Goal: Task Accomplishment & Management: Manage account settings

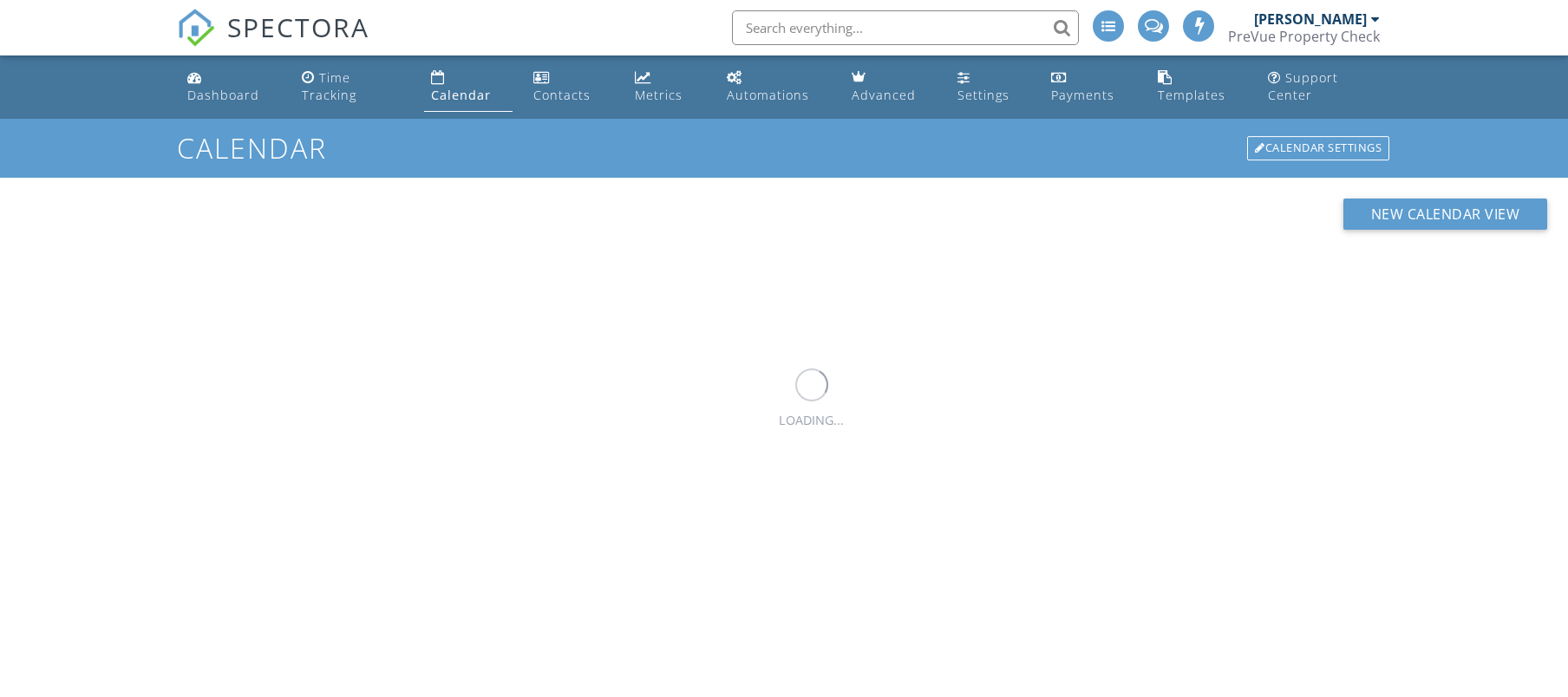
scroll to position [219, 0]
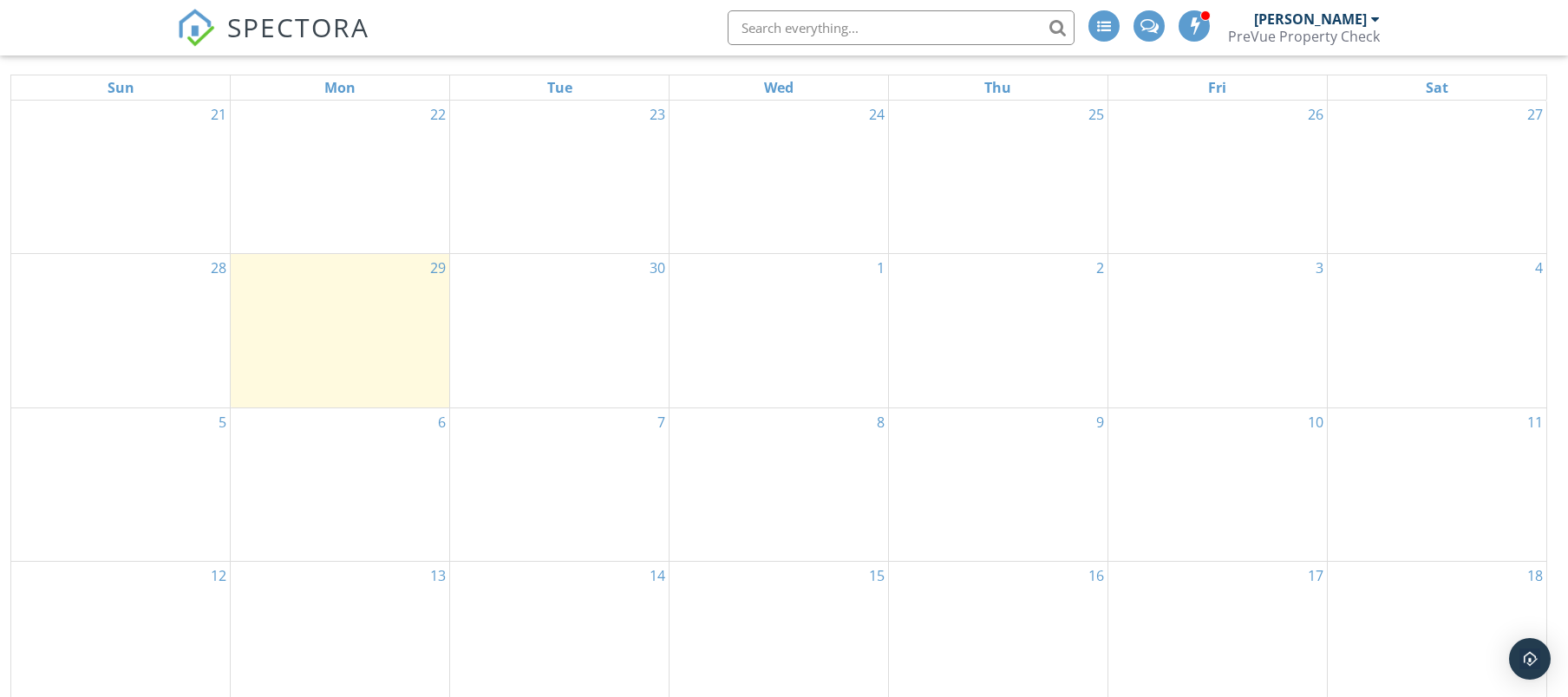
click at [249, 32] on span "SPECTORA" at bounding box center [299, 26] width 143 height 36
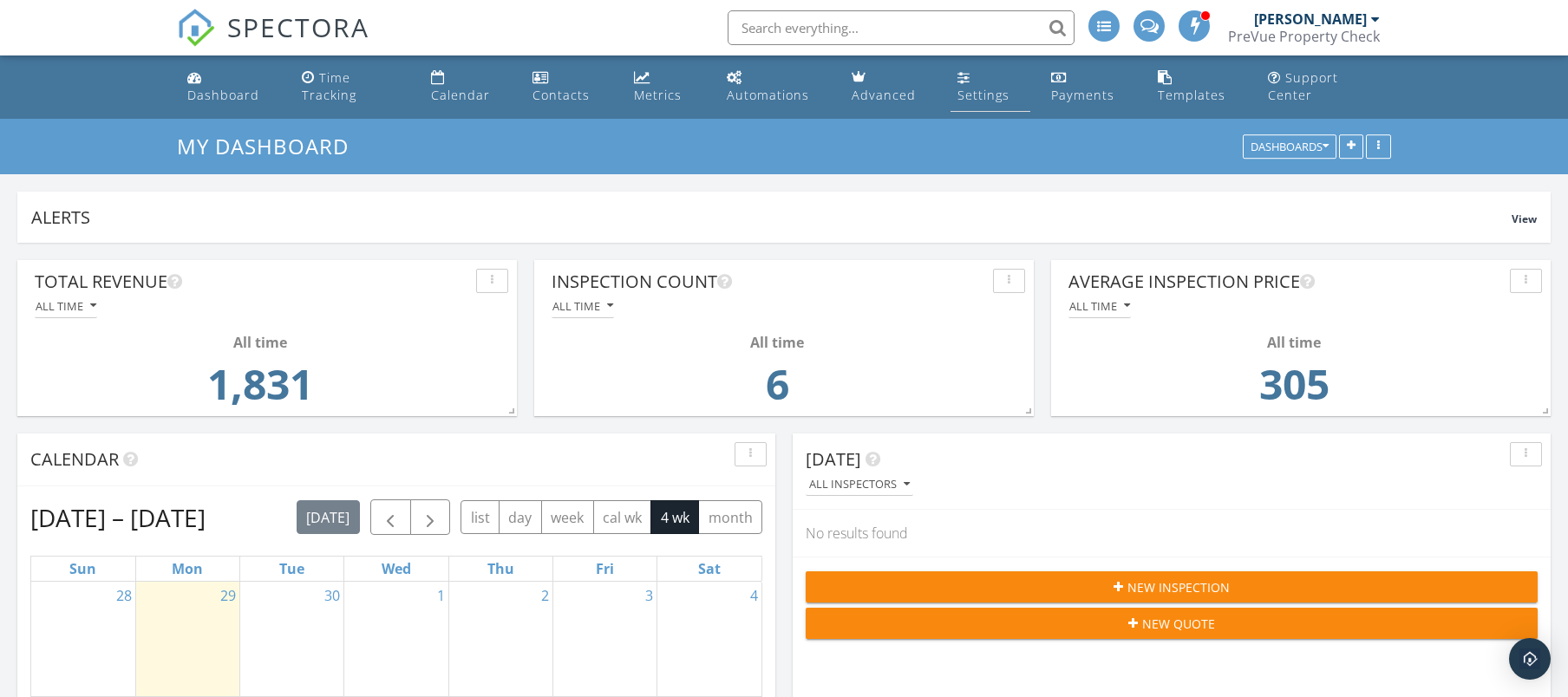
click at [966, 89] on div "Settings" at bounding box center [984, 95] width 52 height 17
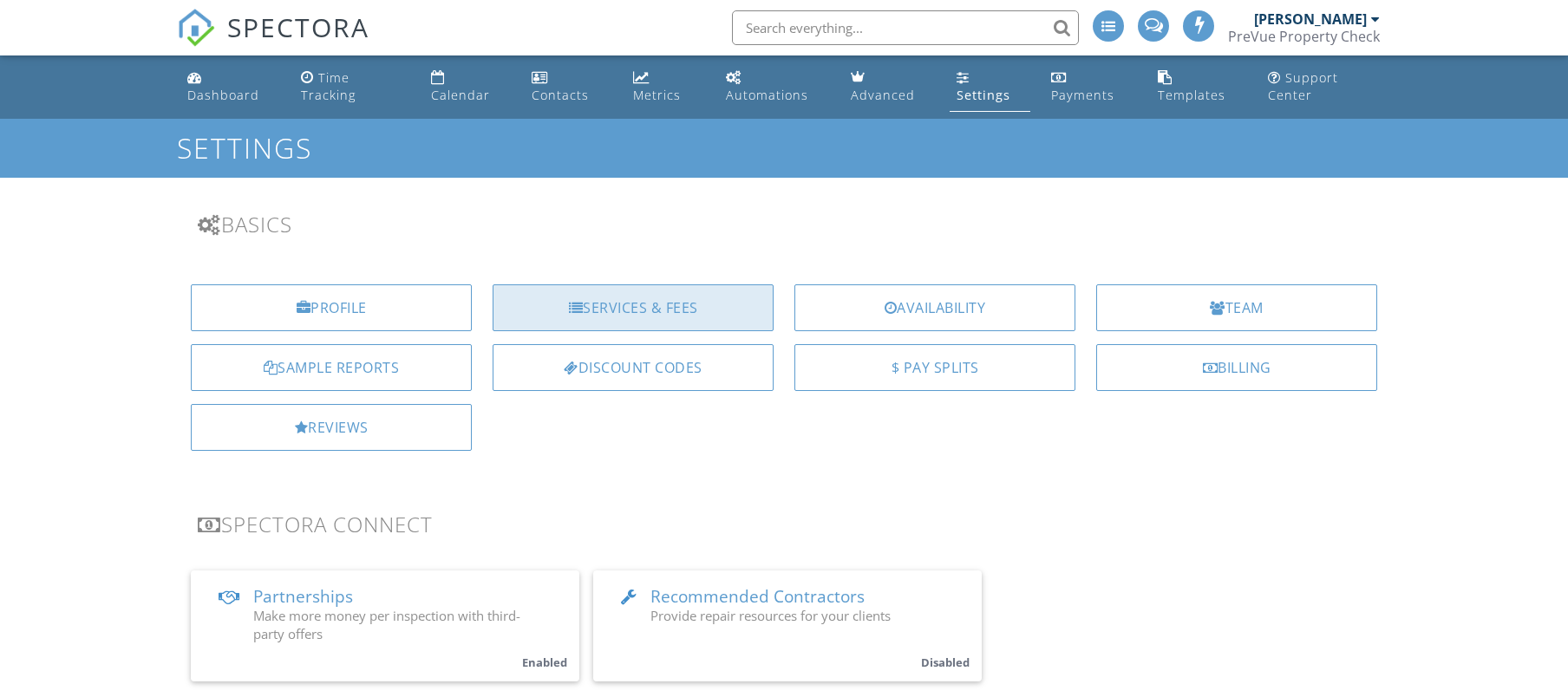
click at [620, 317] on div "Services & Fees" at bounding box center [633, 307] width 281 height 47
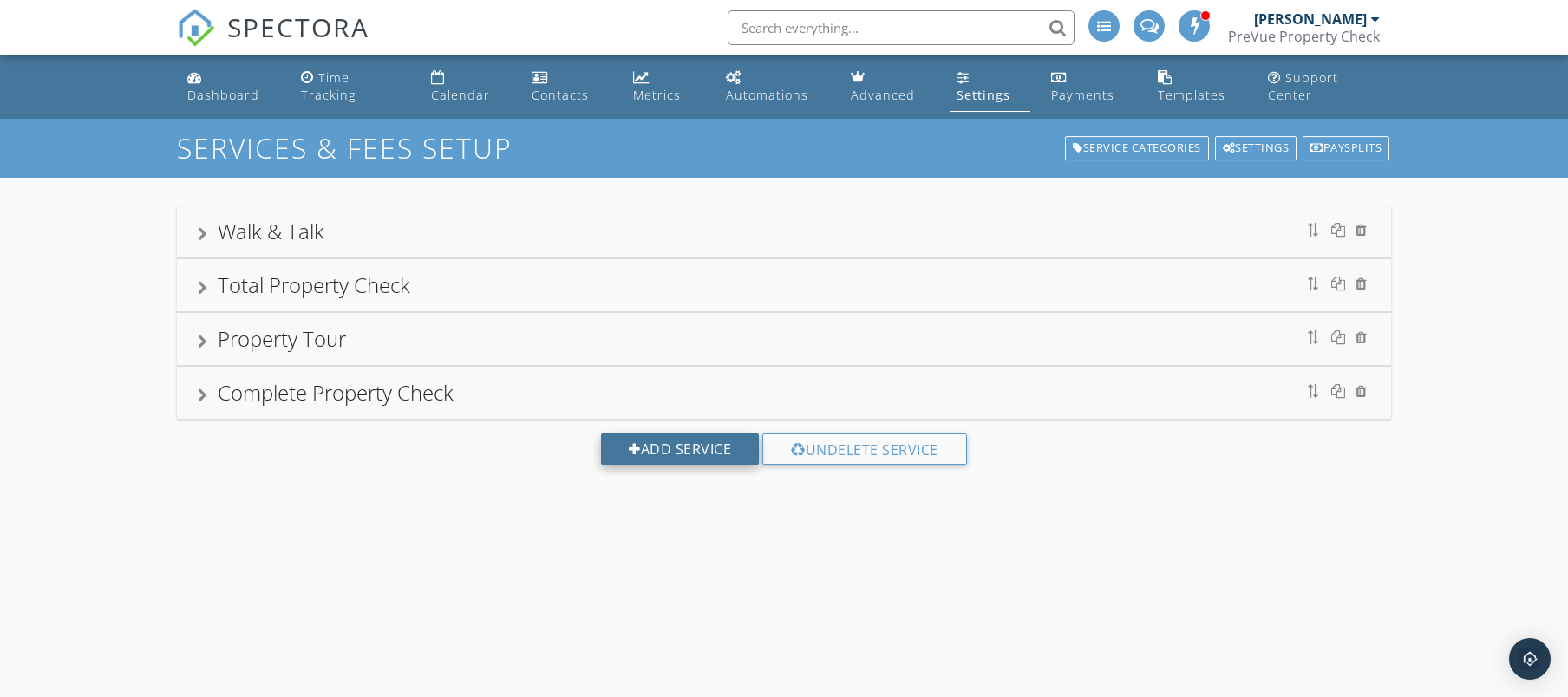
click at [660, 449] on div "Add Service" at bounding box center [679, 450] width 158 height 31
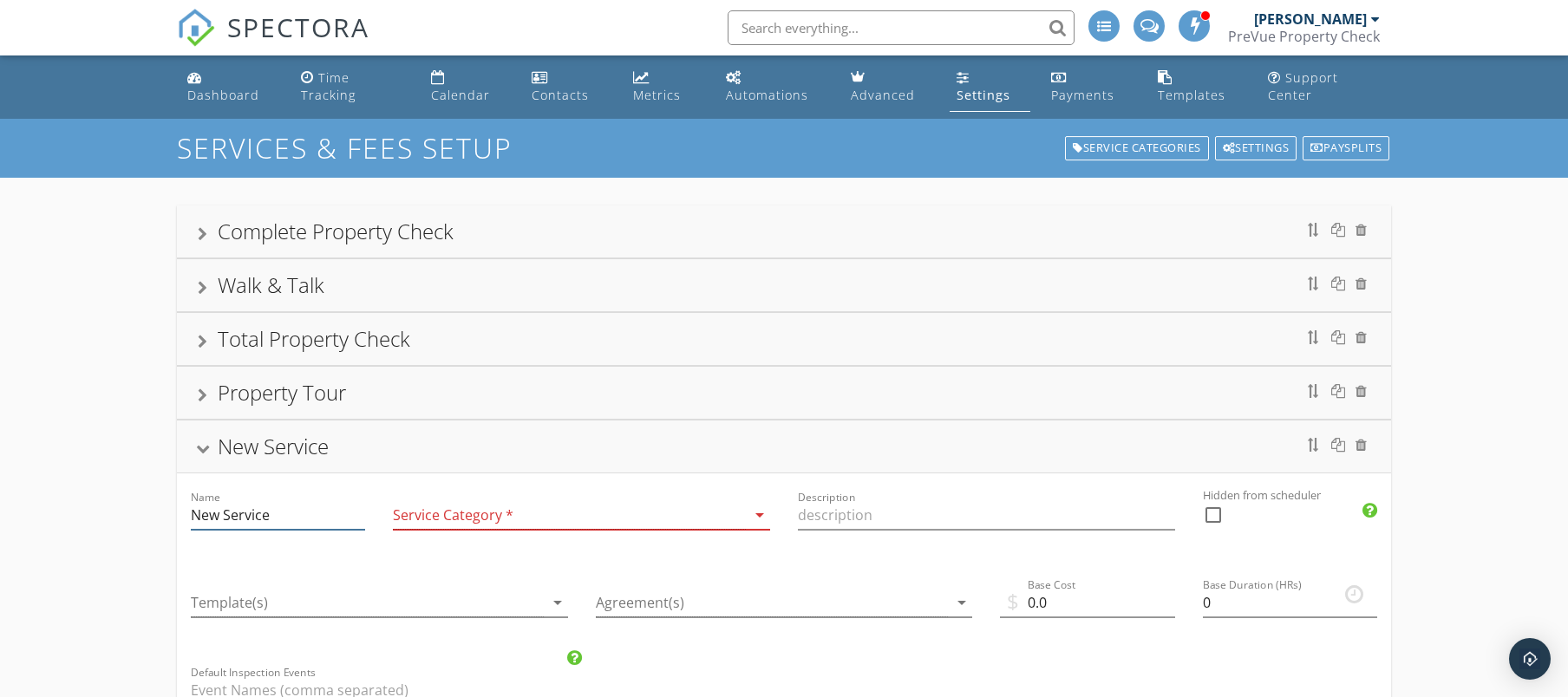
click at [320, 524] on input "New Service" at bounding box center [278, 516] width 174 height 29
drag, startPoint x: 320, startPoint y: 524, endPoint x: 562, endPoint y: 538, distance: 242.4
click at [186, 516] on div "Name New Service" at bounding box center [278, 517] width 202 height 88
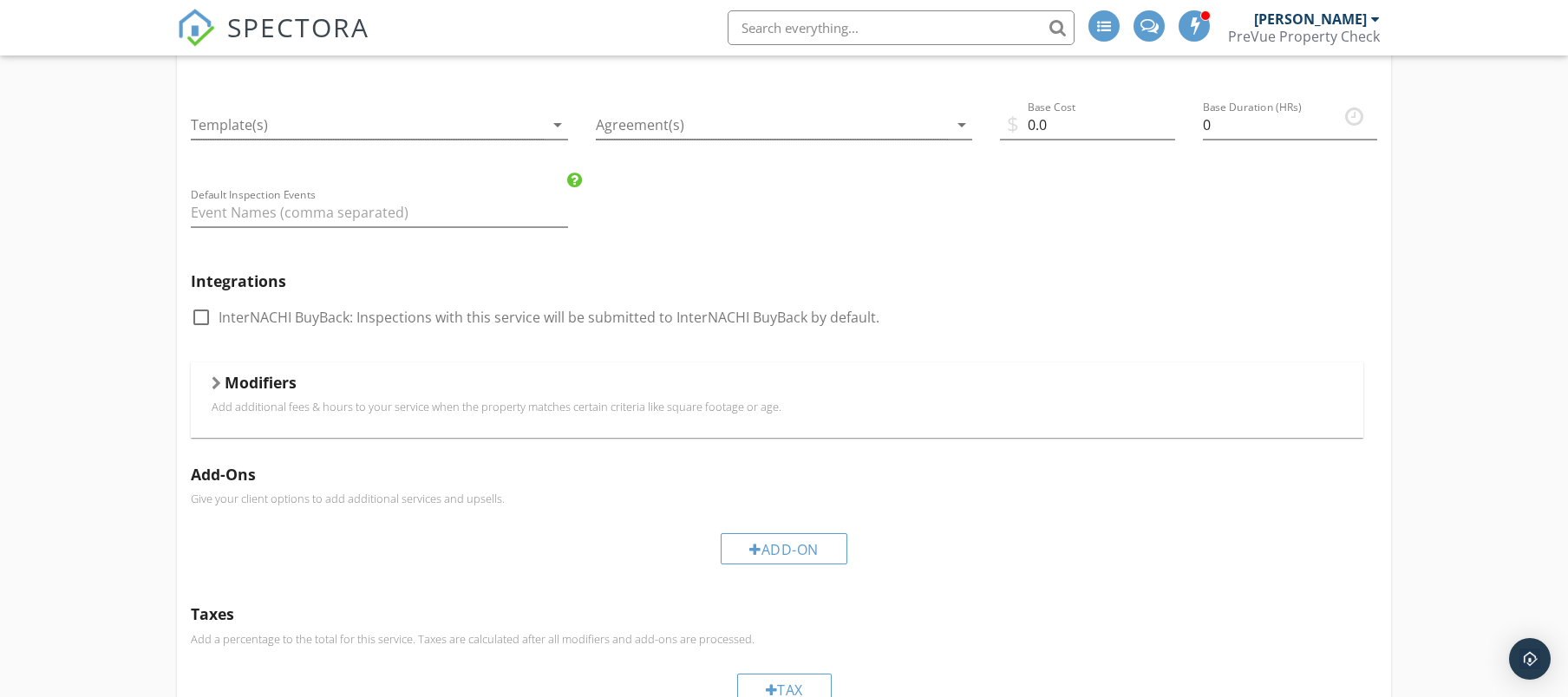
scroll to position [109, 0]
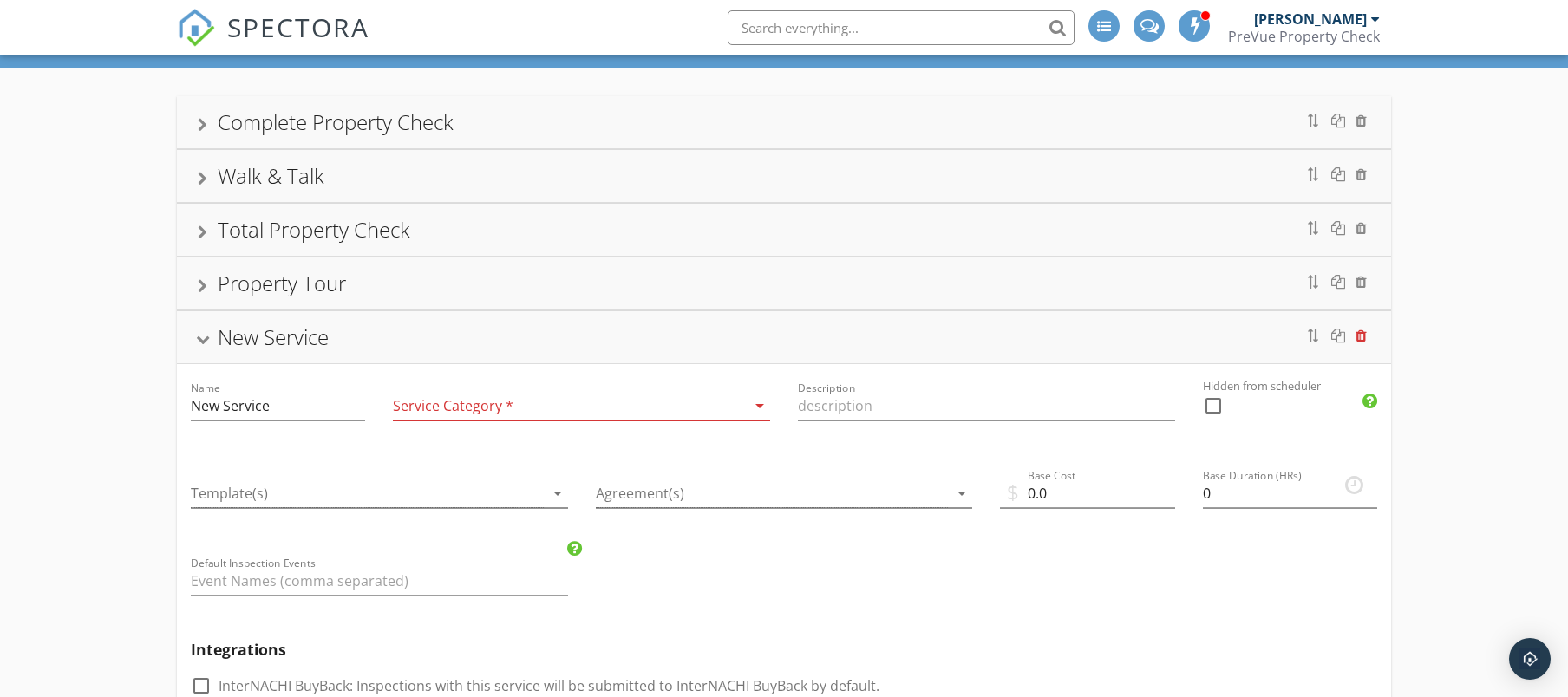
click at [1361, 338] on div at bounding box center [1362, 335] width 11 height 14
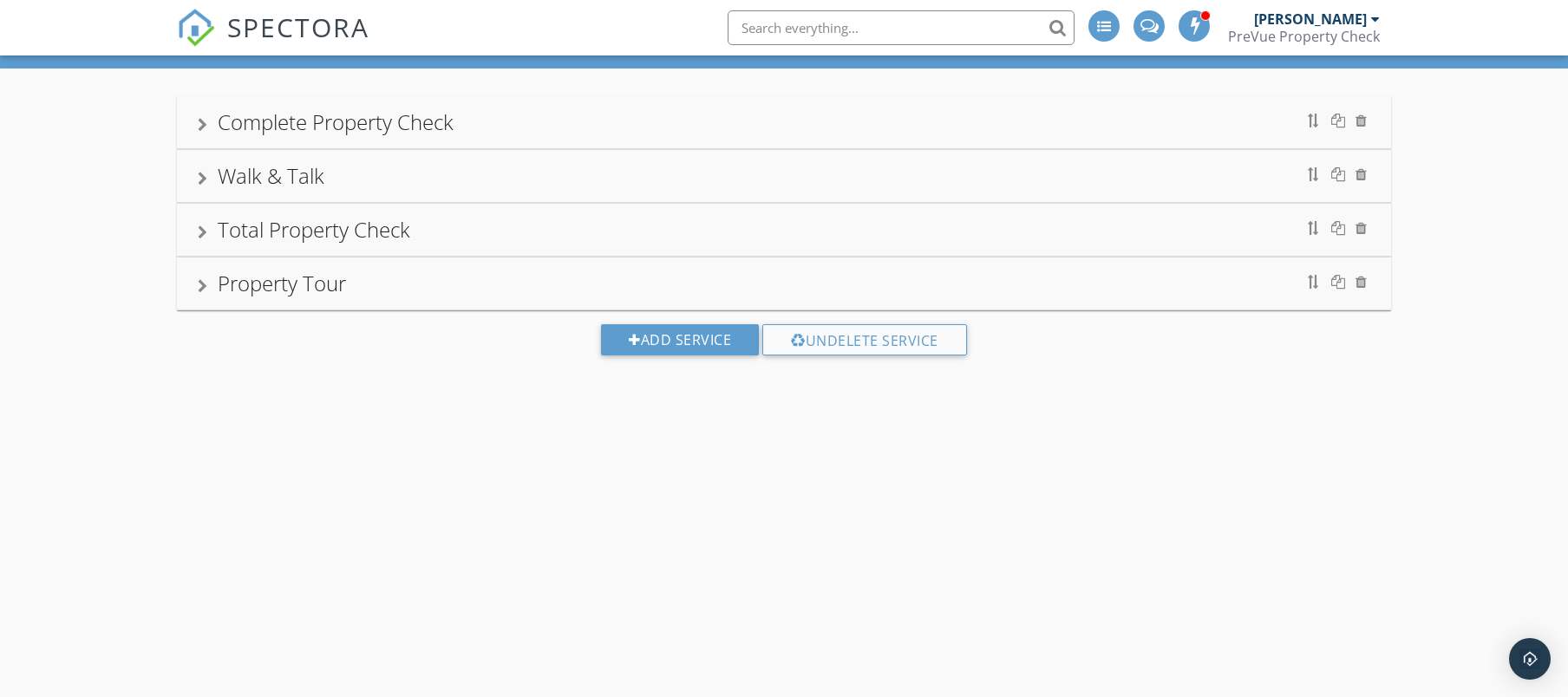
scroll to position [113, 0]
